Goal: Find specific page/section: Find specific page/section

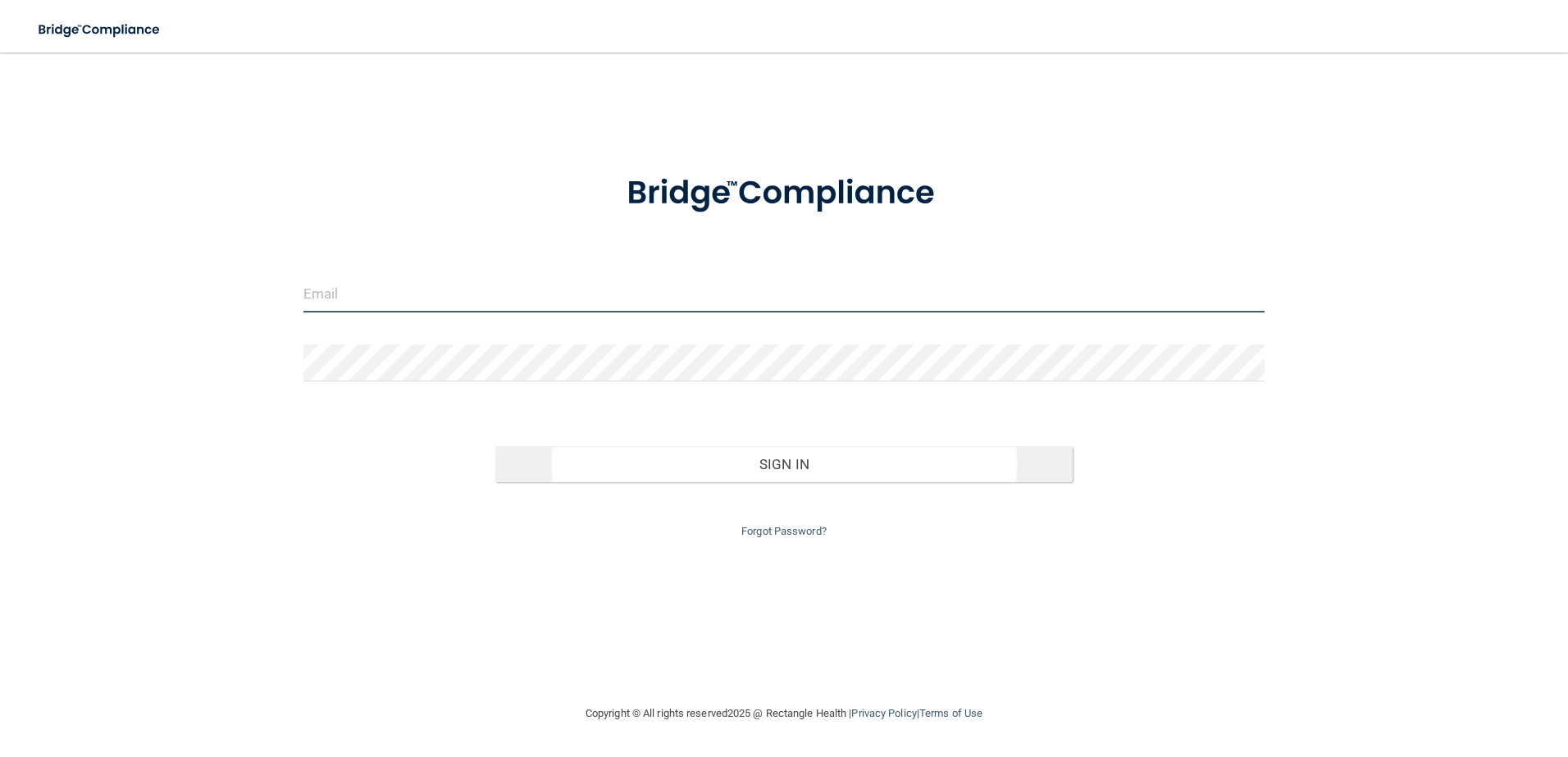
type input "[EMAIL_ADDRESS][DOMAIN_NAME]"
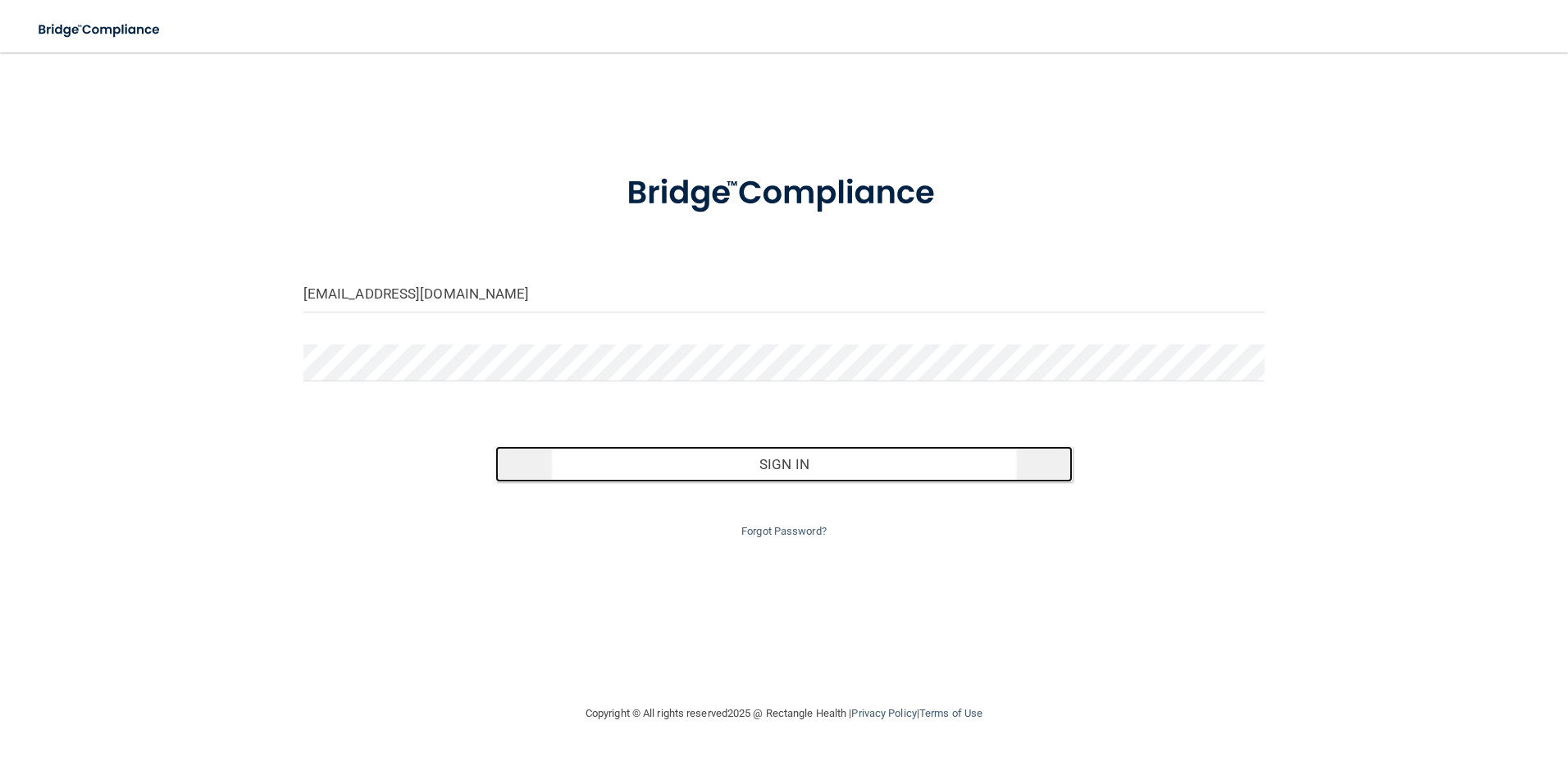
click at [752, 472] on button "Sign In" at bounding box center [784, 464] width 578 height 36
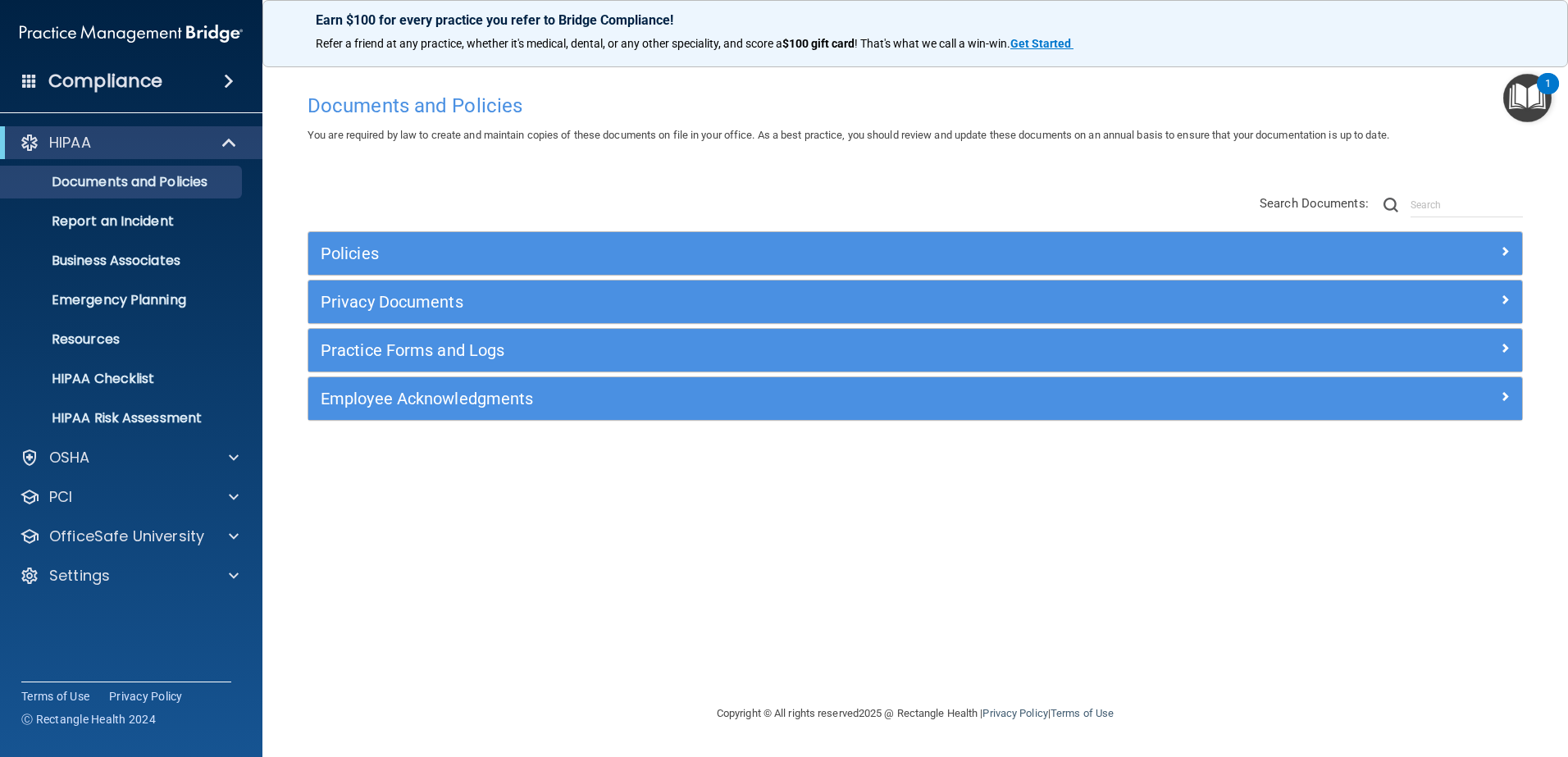
click at [20, 79] on div "Compliance" at bounding box center [131, 81] width 263 height 36
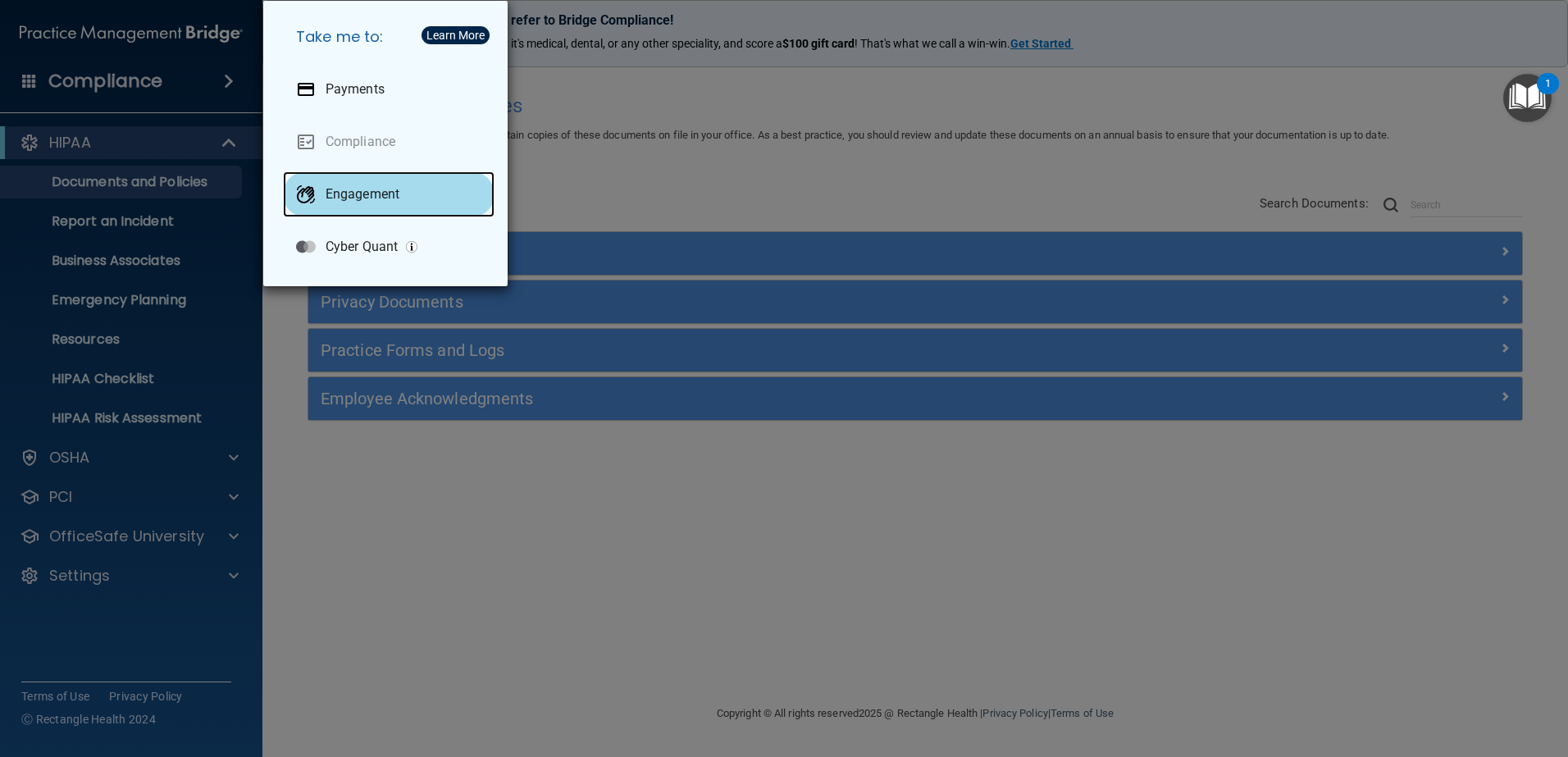
click at [378, 214] on div "Engagement" at bounding box center [389, 195] width 212 height 46
click at [438, 475] on div "Take me to: Payments Compliance Engagement Cyber Quant" at bounding box center [784, 378] width 1568 height 757
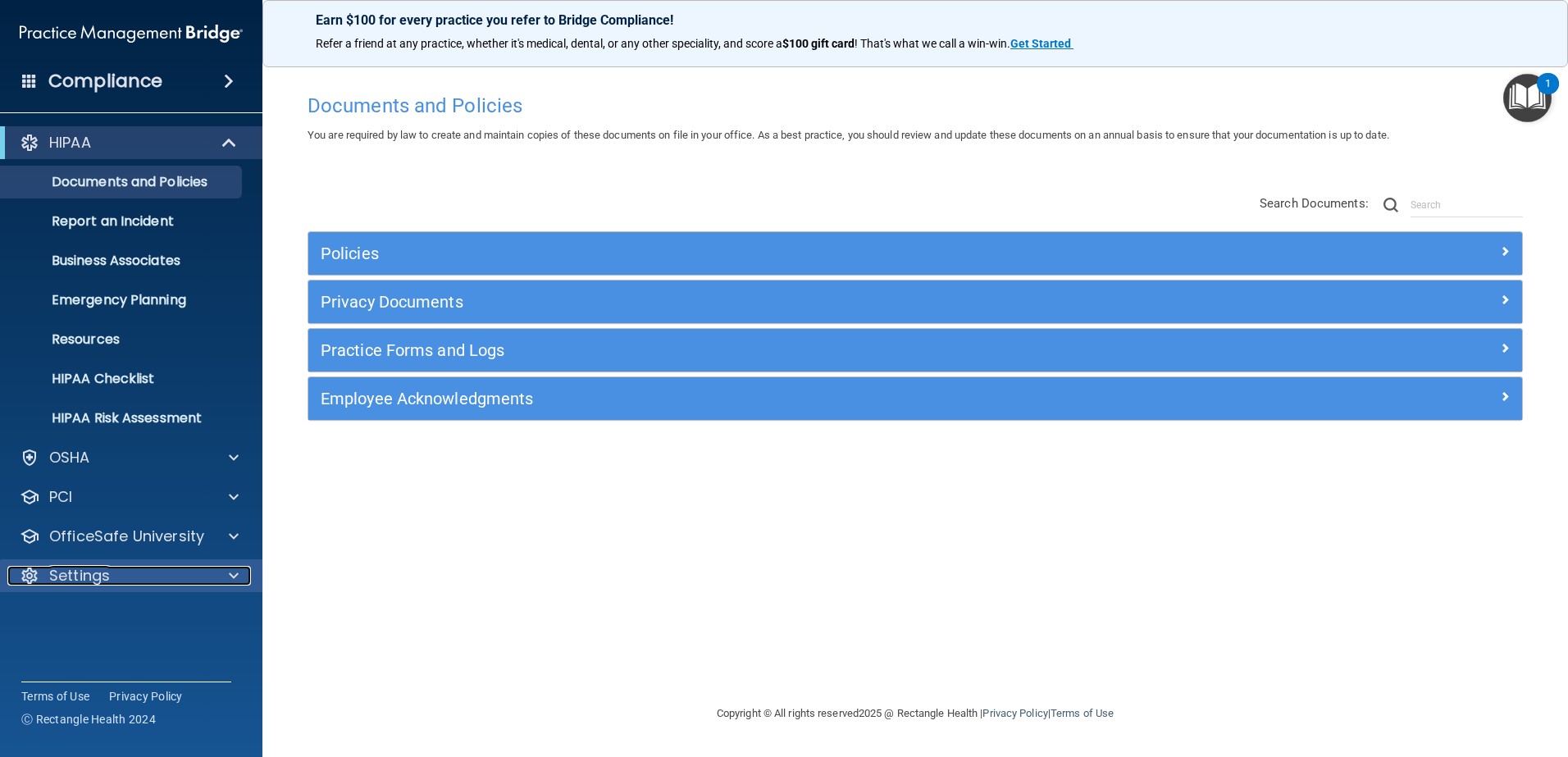
click at [243, 584] on div at bounding box center [231, 575] width 41 height 20
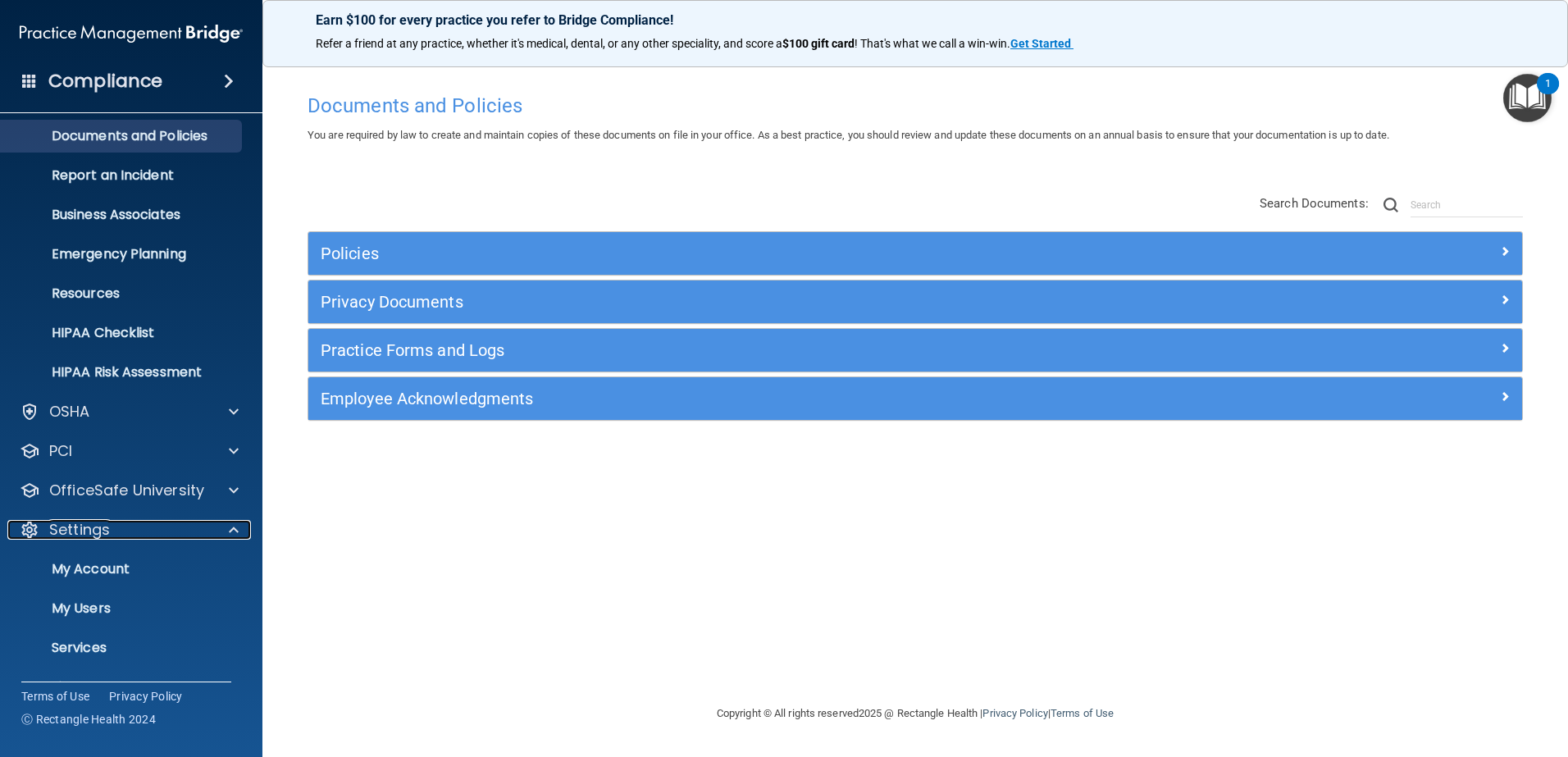
scroll to position [81, 0]
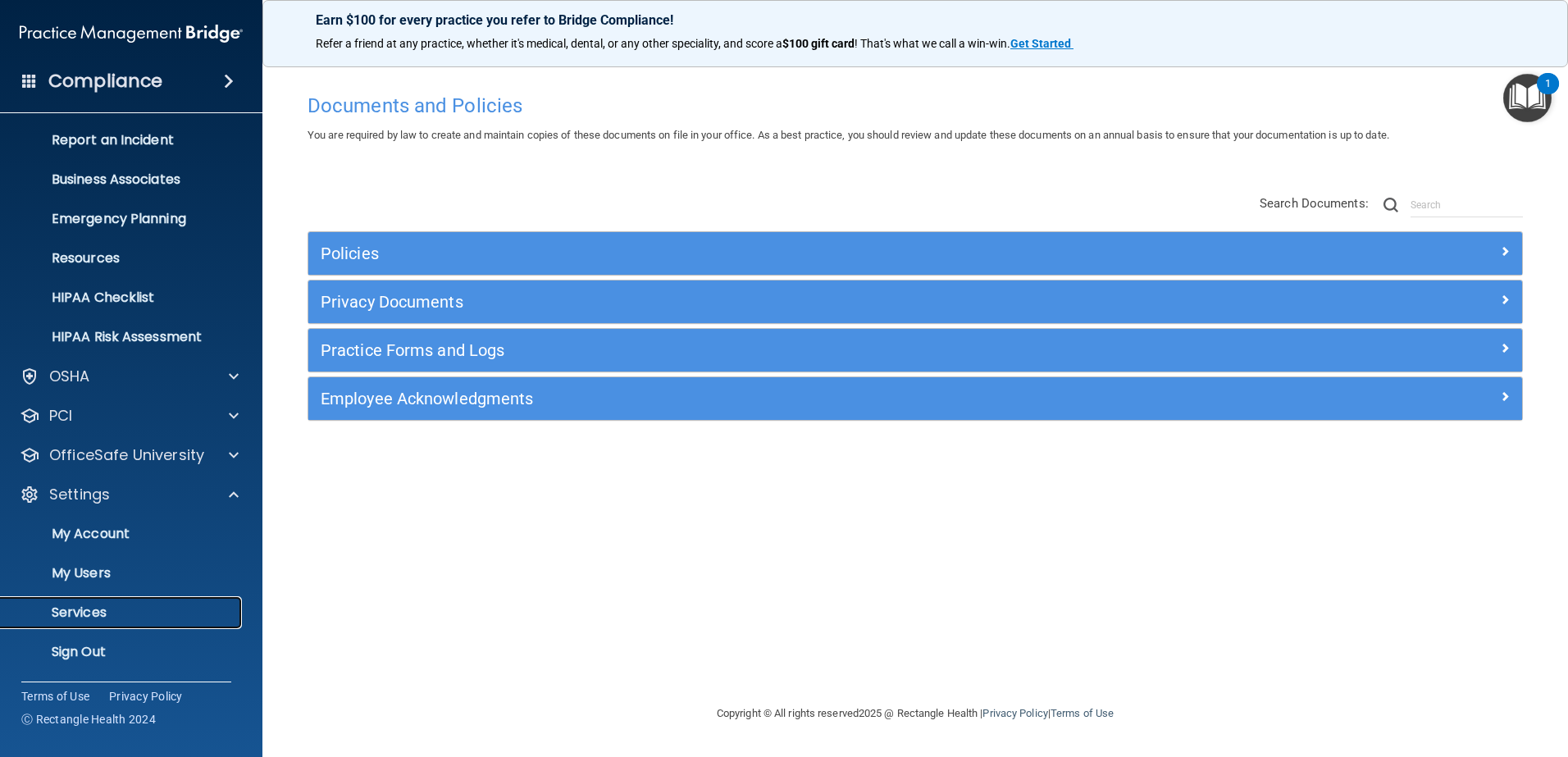
click at [71, 614] on p "Services" at bounding box center [122, 612] width 224 height 16
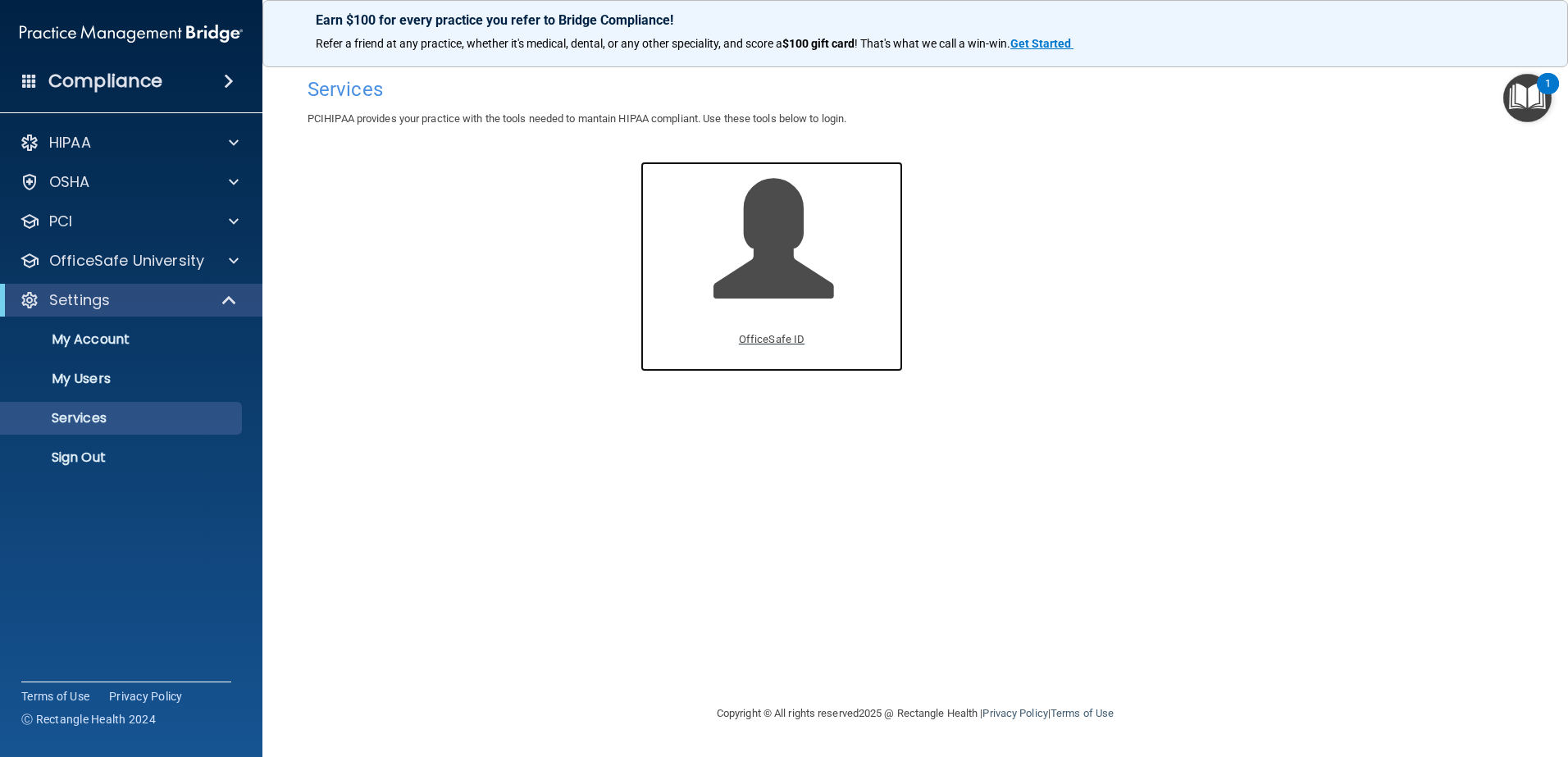
click at [772, 340] on p "OfficeSafe ID" at bounding box center [771, 339] width 66 height 20
